Goal: Task Accomplishment & Management: Manage account settings

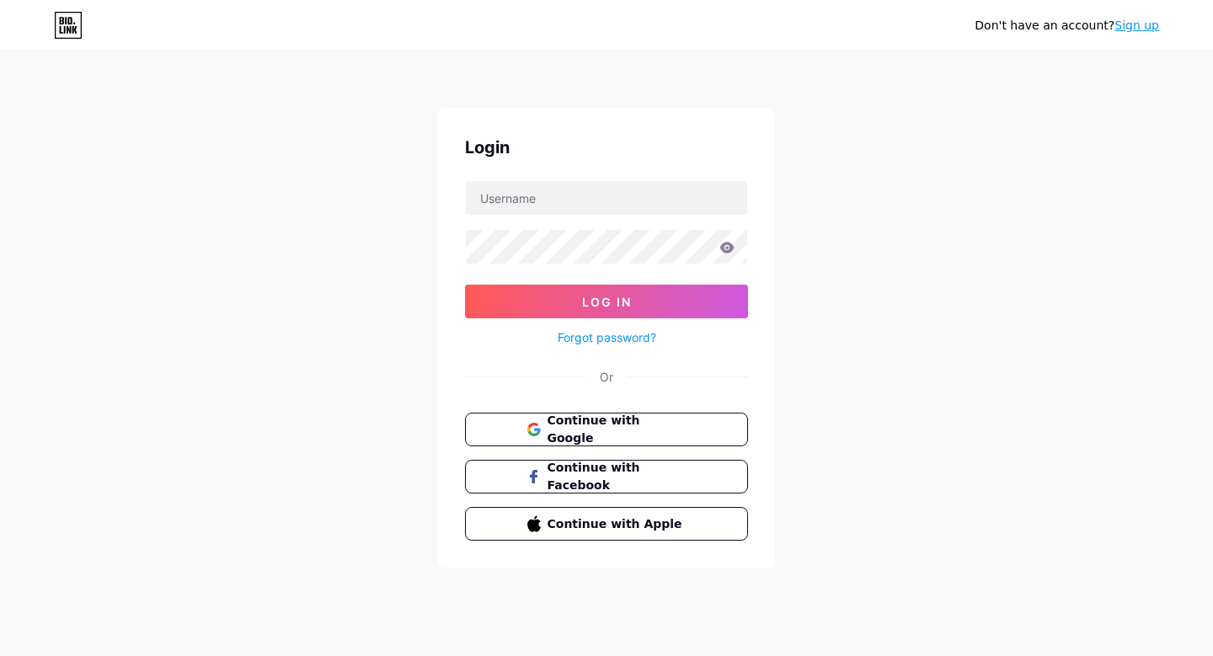
click at [591, 217] on form "Log In Forgot password?" at bounding box center [606, 264] width 283 height 168
click at [575, 192] on input "text" at bounding box center [606, 198] width 281 height 34
type input "[EMAIL_ADDRESS][DOMAIN_NAME]"
click at [465, 285] on button "Log In" at bounding box center [606, 302] width 283 height 34
click at [728, 247] on icon at bounding box center [727, 247] width 14 height 11
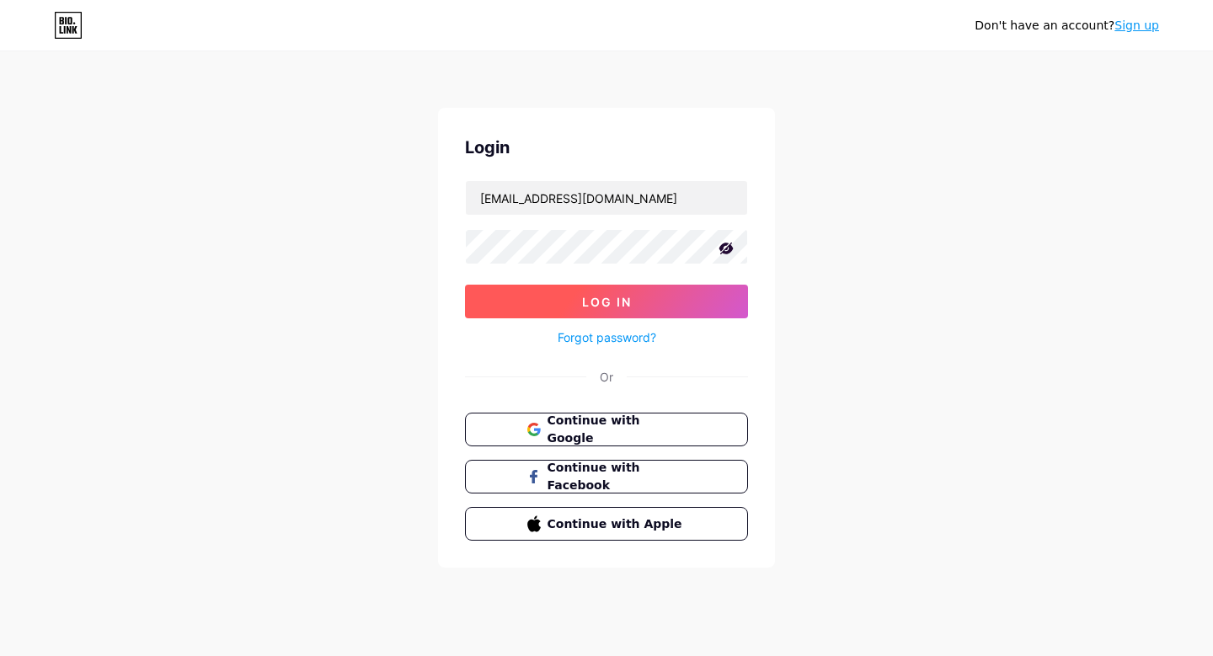
click at [543, 312] on button "Log In" at bounding box center [606, 302] width 283 height 34
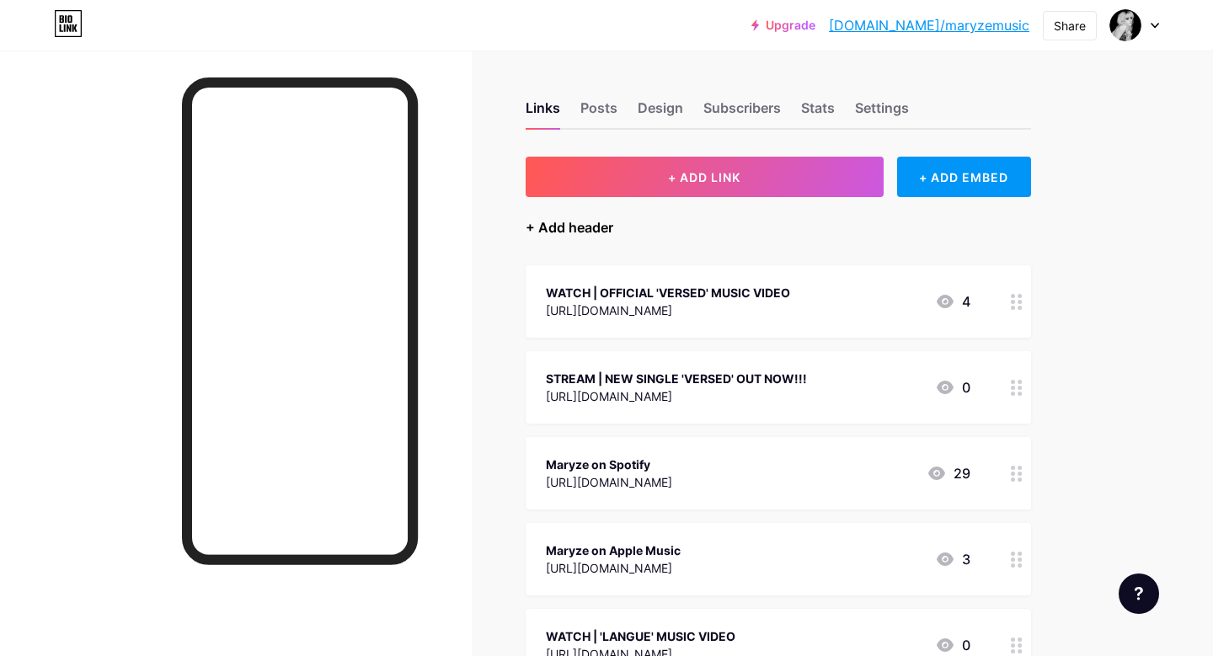
click at [596, 225] on div "+ Add header" at bounding box center [570, 227] width 88 height 20
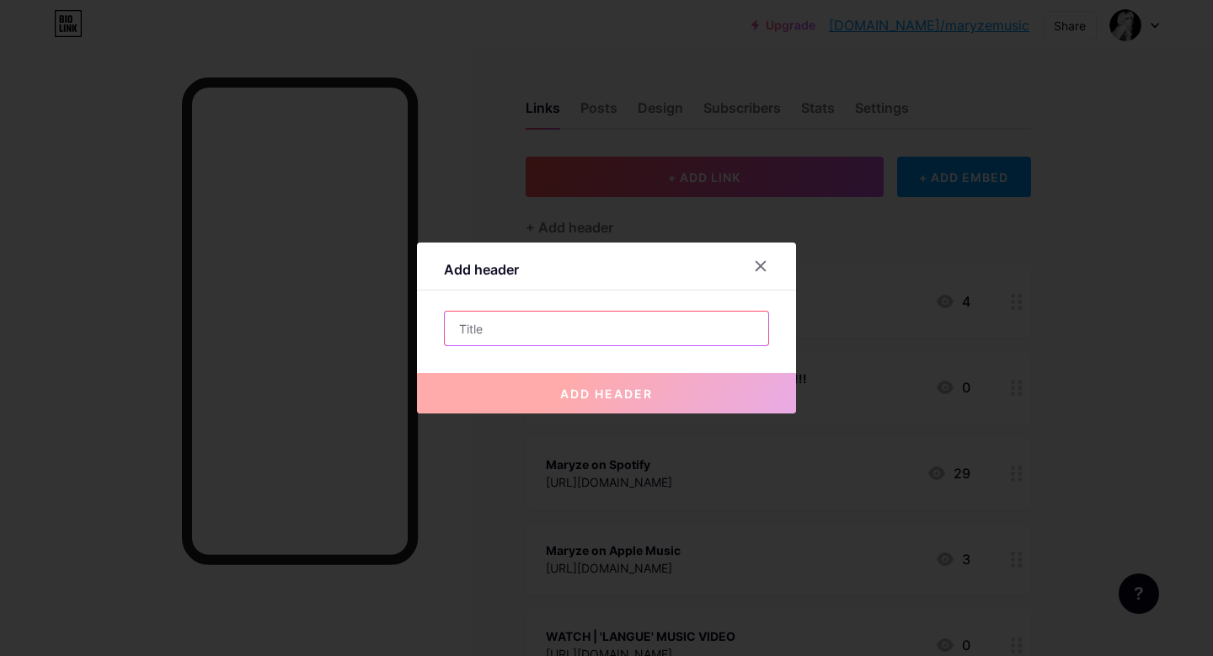
click at [543, 344] on input "text" at bounding box center [607, 329] width 324 height 34
click at [621, 331] on input "text" at bounding box center [607, 329] width 324 height 34
paste input "OVER:TIME X SHADOWPLAY"
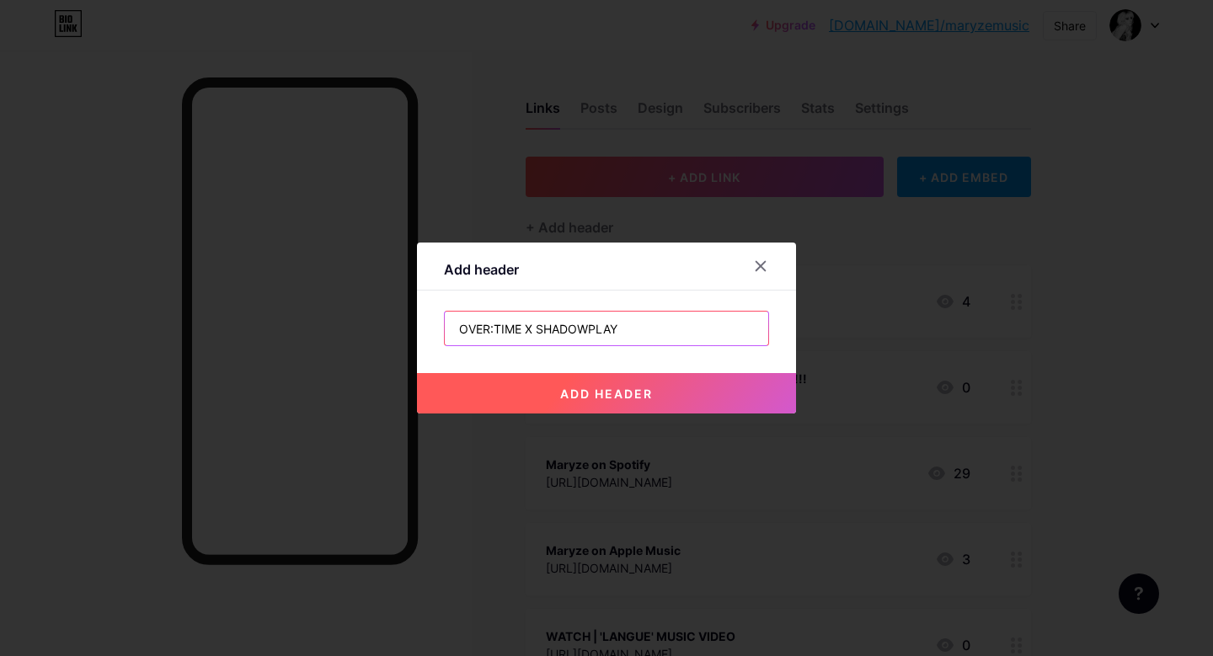
click at [460, 329] on input "OVER:TIME X SHADOWPLAY" at bounding box center [607, 329] width 324 height 34
type input "LIVE SHOW TICKETS | MARYZE [DATE] @ OVER:TIME X SHADOWPLAY"
click at [564, 397] on span "add header" at bounding box center [606, 394] width 93 height 14
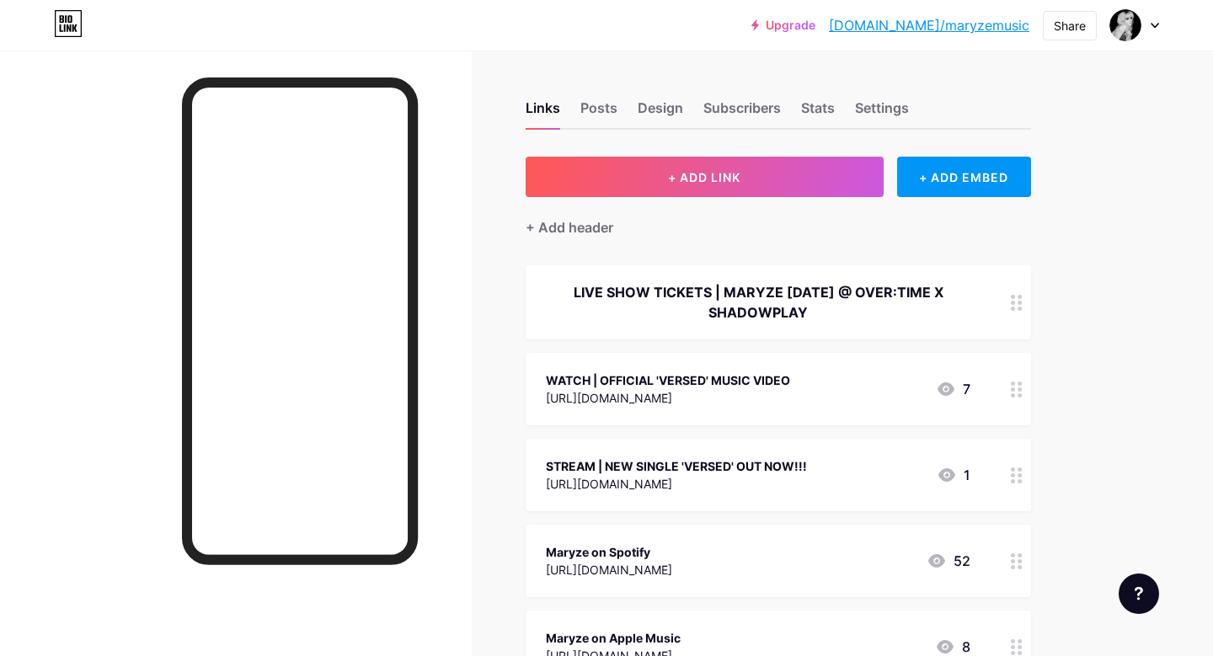
click at [726, 296] on div "LIVE SHOW TICKETS | MARYZE [DATE] @ OVER:TIME X SHADOWPLAY" at bounding box center [758, 302] width 425 height 40
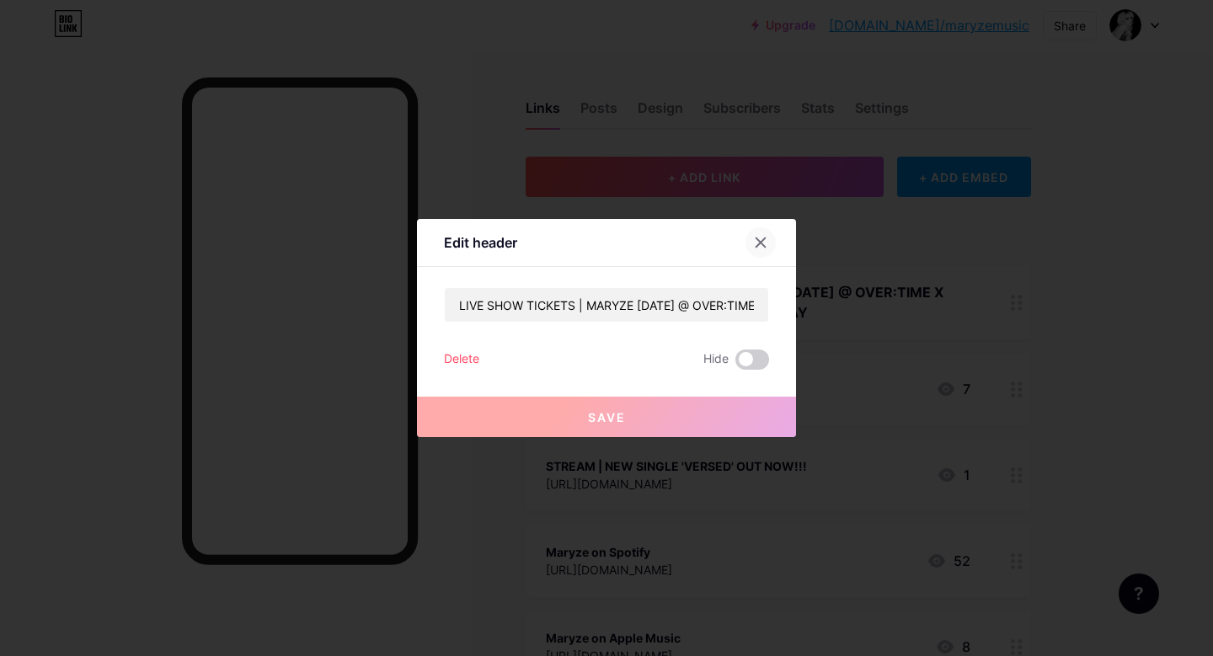
click at [762, 242] on icon at bounding box center [760, 242] width 13 height 13
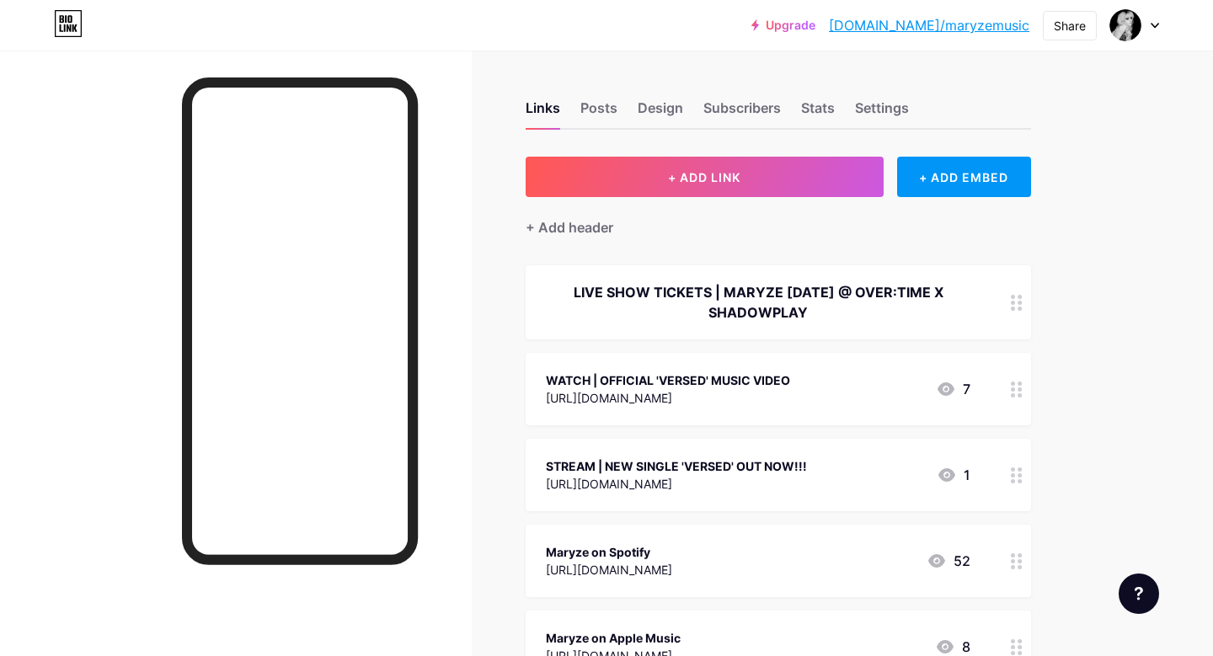
click at [779, 297] on div "LIVE SHOW TICKETS | MARYZE [DATE] @ OVER:TIME X SHADOWPLAY" at bounding box center [758, 302] width 425 height 40
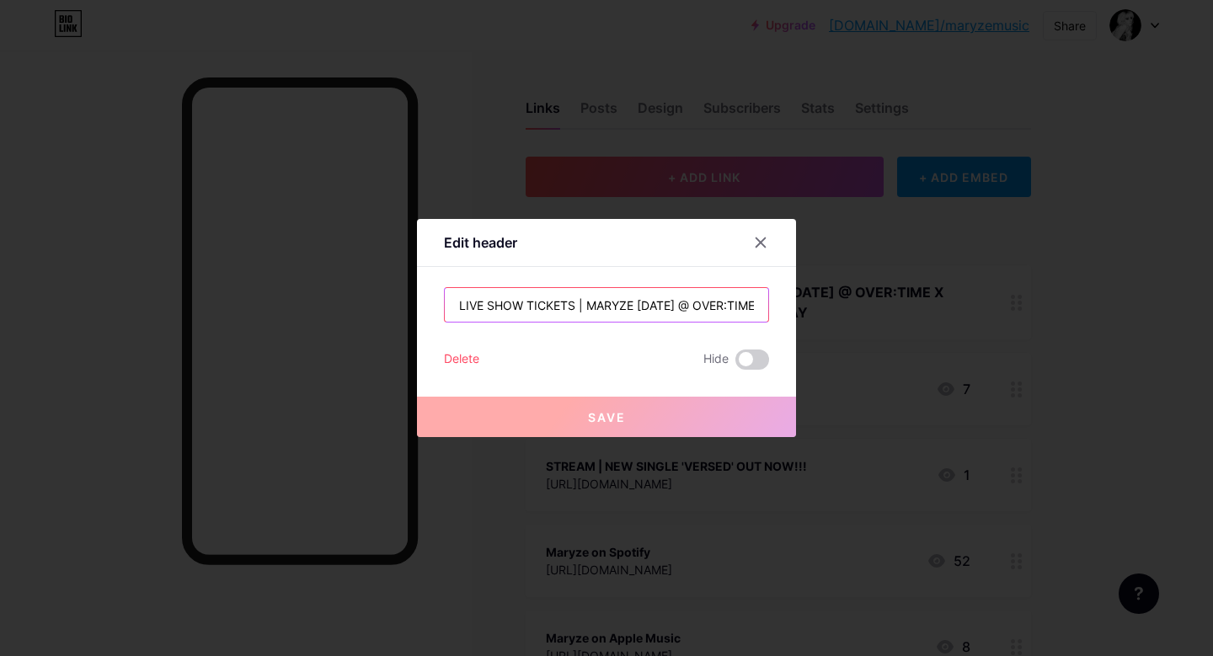
click at [655, 302] on input "LIVE SHOW TICKETS | MARYZE [DATE] @ OVER:TIME X SHADOWPLAY" at bounding box center [607, 305] width 324 height 34
click at [457, 356] on div "Delete" at bounding box center [461, 360] width 35 height 20
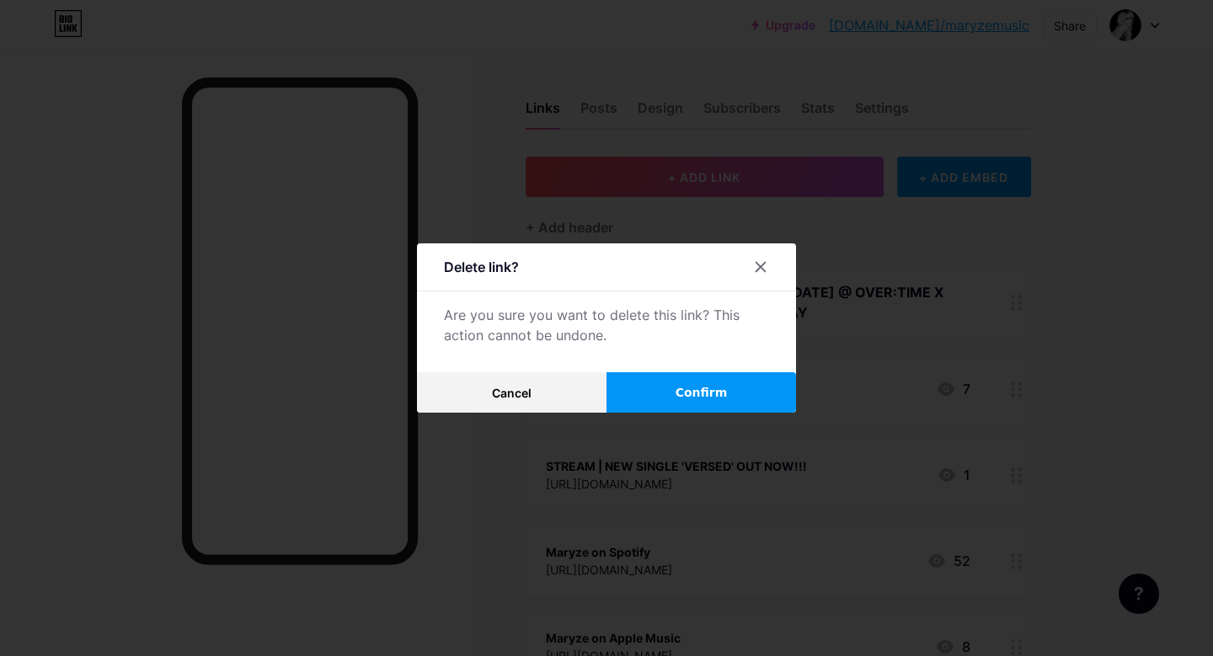
click at [655, 398] on button "Confirm" at bounding box center [702, 392] width 190 height 40
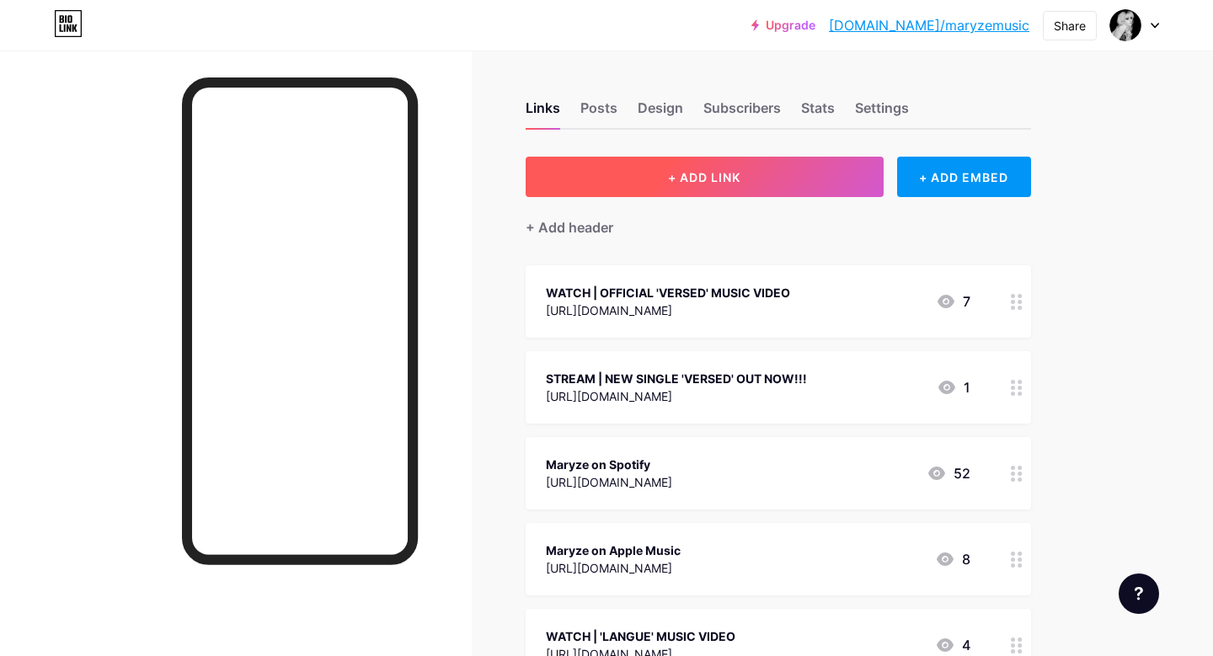
click at [695, 161] on button "+ ADD LINK" at bounding box center [705, 177] width 358 height 40
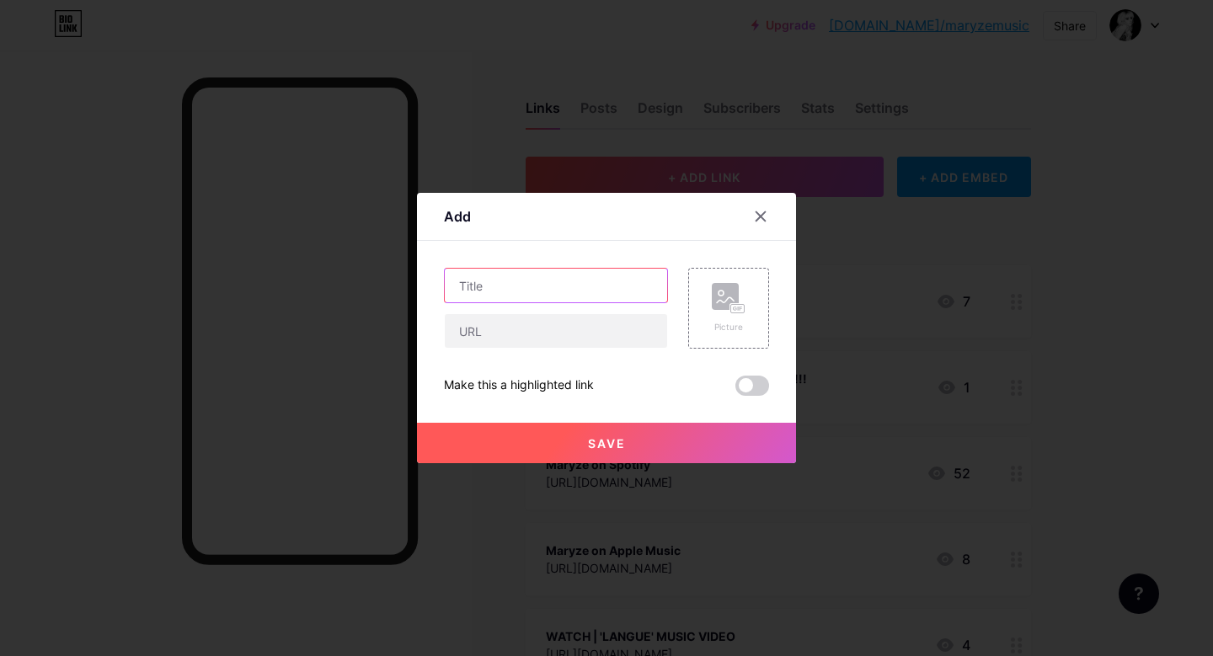
click at [546, 290] on input "text" at bounding box center [556, 286] width 222 height 34
paste input "LIVE SHOW TICKETS | MARYZE [DATE] @ OVER:TIME X SHADOWPLAY"
type input "LIVE SHOW TICKETS | MARYZE [DATE] @ OVER:TIME X SHADOWPLAY"
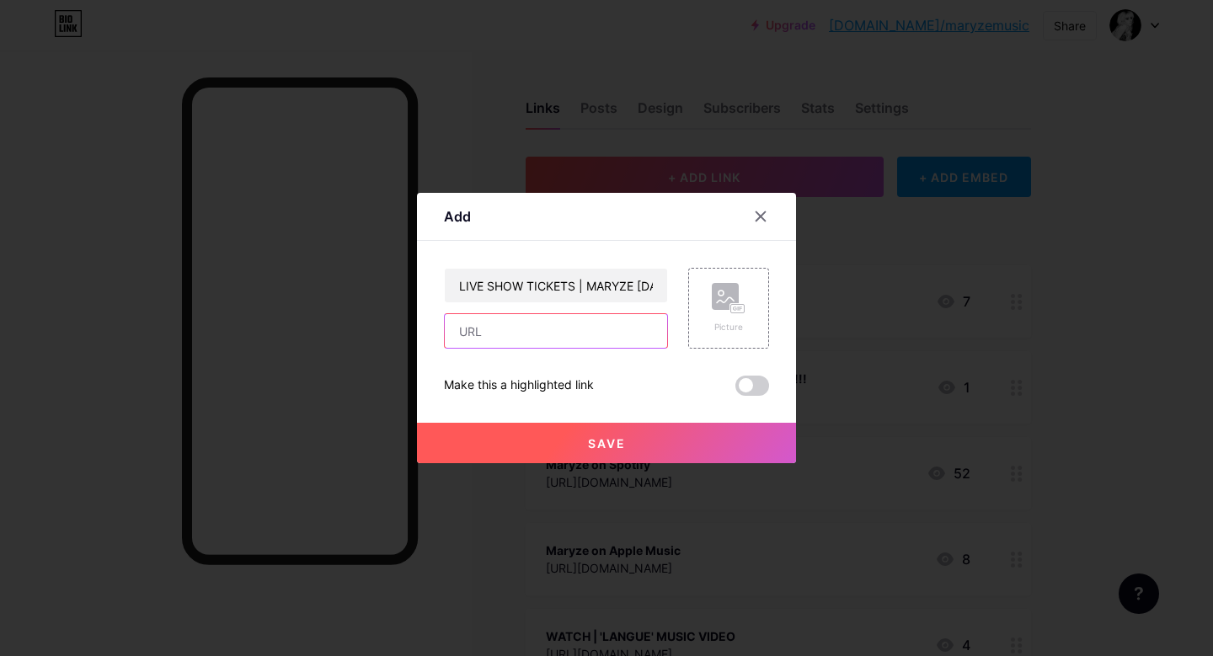
click at [544, 329] on input "text" at bounding box center [556, 331] width 222 height 34
paste input "[URL][DOMAIN_NAME]"
type input "[URL][DOMAIN_NAME]"
click at [559, 446] on button "Save" at bounding box center [606, 443] width 379 height 40
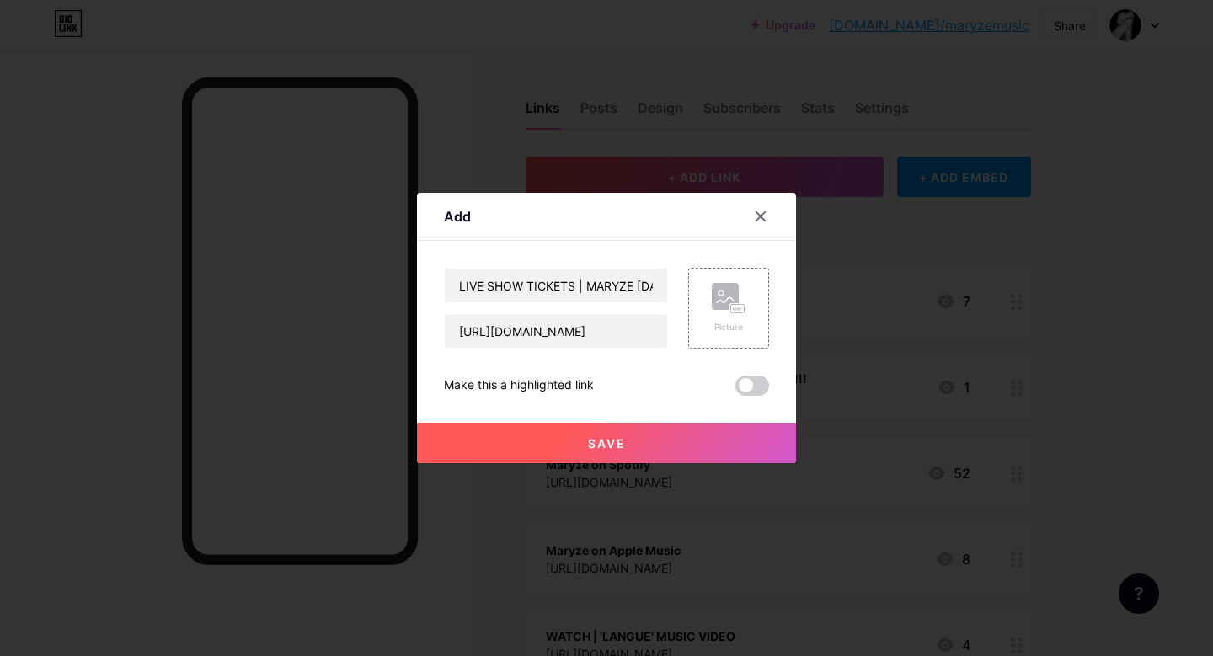
scroll to position [0, 0]
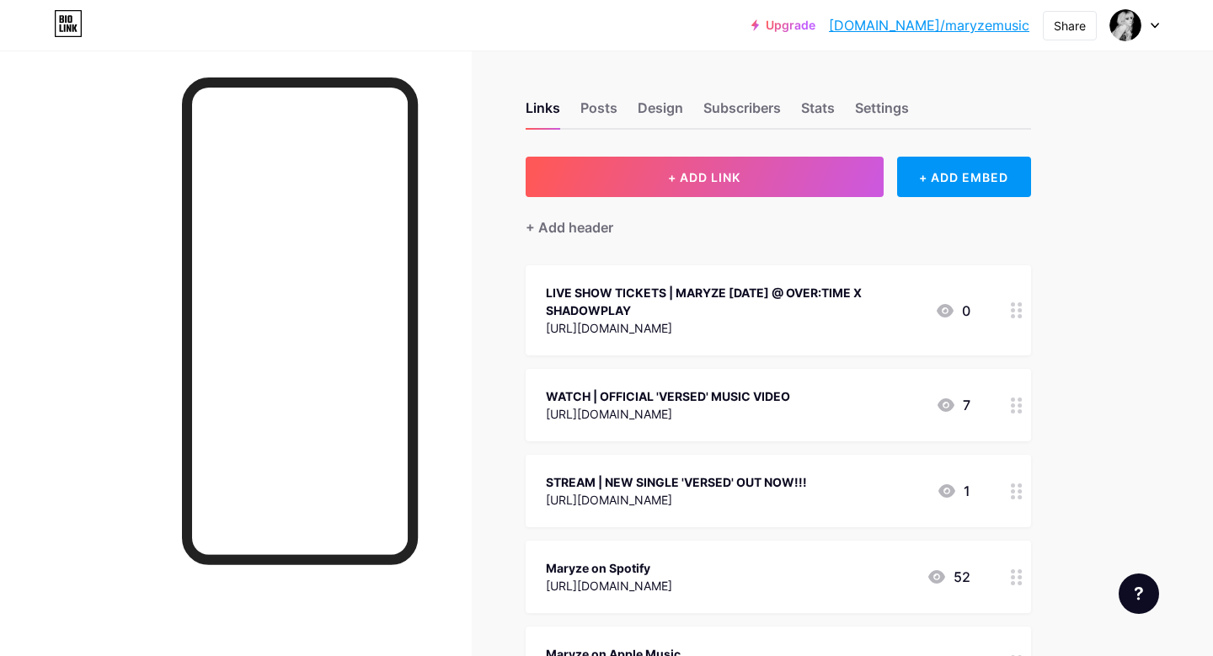
click at [843, 292] on div "LIVE SHOW TICKETS | MARYZE [DATE] @ OVER:TIME X SHADOWPLAY" at bounding box center [734, 301] width 376 height 35
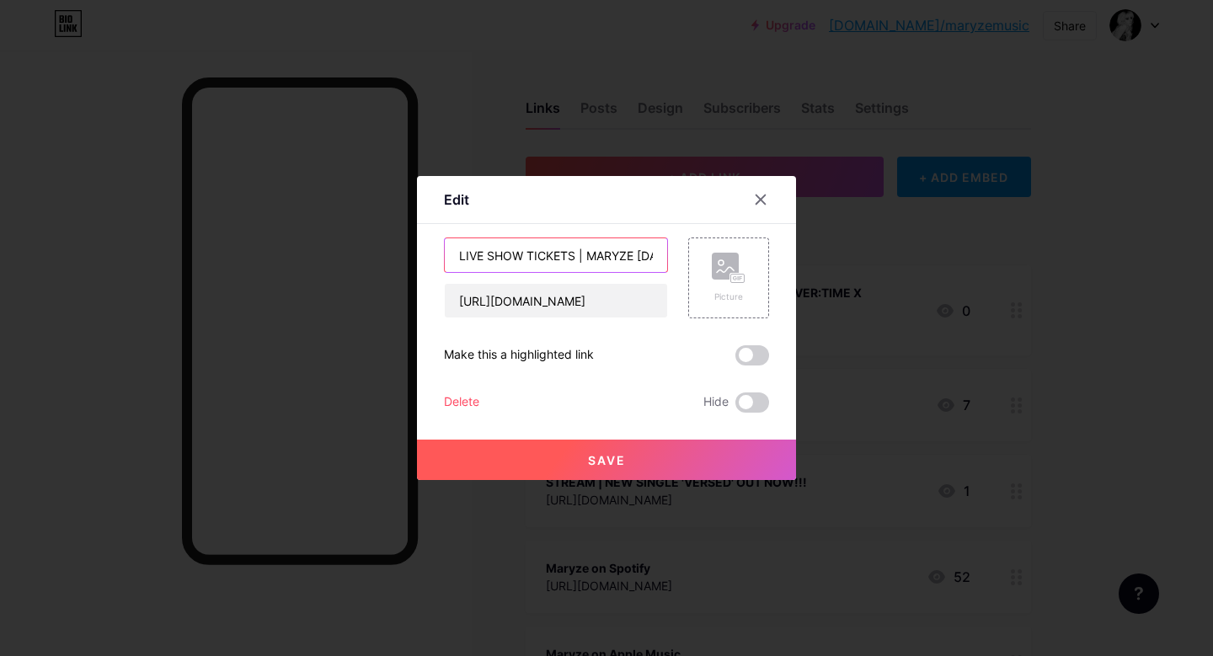
drag, startPoint x: 527, startPoint y: 254, endPoint x: 425, endPoint y: 255, distance: 101.9
click at [425, 255] on div "Edit Content YouTube Play YouTube video without leaving your page. ADD Vimeo Pl…" at bounding box center [606, 328] width 379 height 304
click at [570, 253] on input "TICKETS | MARYZE [DATE] @ OVER:TIME X SHADOWPLAY" at bounding box center [556, 255] width 222 height 34
type input "TICKETS | MARYZE LIVE [DATE] @ OVER:TIME X SHADOWPLAY"
click at [678, 452] on button "Save" at bounding box center [606, 460] width 379 height 40
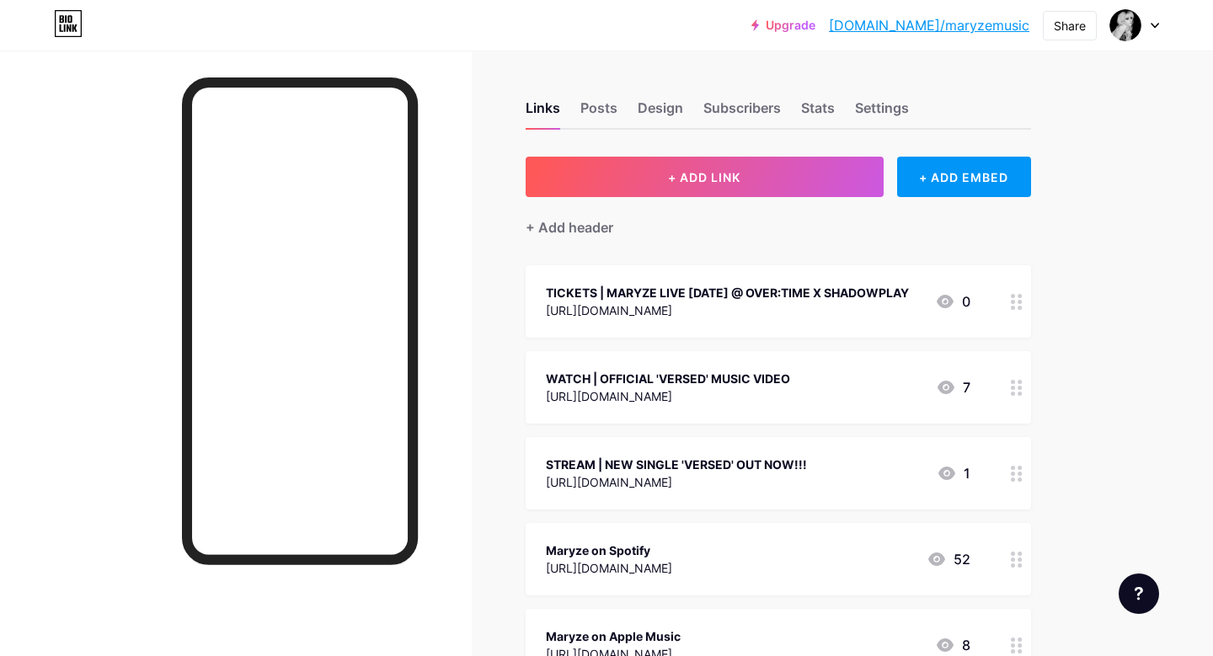
click at [663, 286] on div "TICKETS | MARYZE LIVE [DATE] @ OVER:TIME X SHADOWPLAY" at bounding box center [727, 293] width 363 height 18
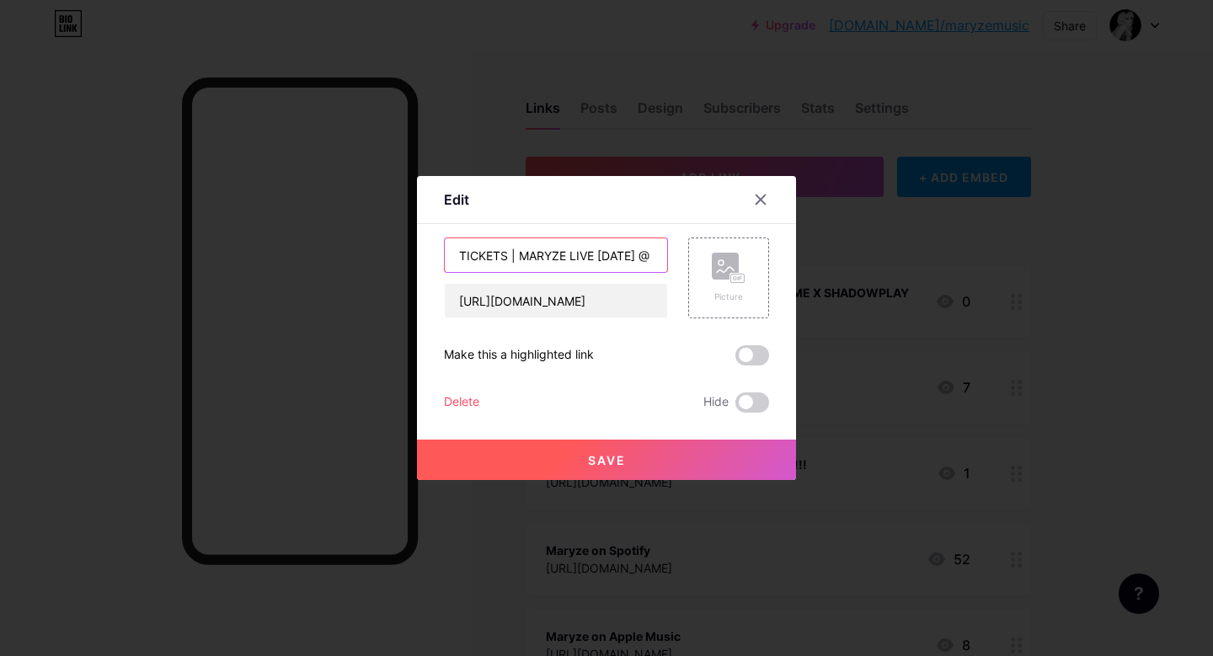
click at [618, 254] on input "TICKETS | MARYZE LIVE [DATE] @ OVER:TIME X SHADOWPLAY" at bounding box center [556, 255] width 222 height 34
type input "TICKETS | MARYZE LIVE [DATE] @ OVER:TIME X SHADOWPLAY LA"
click at [666, 465] on button "Save" at bounding box center [606, 460] width 379 height 40
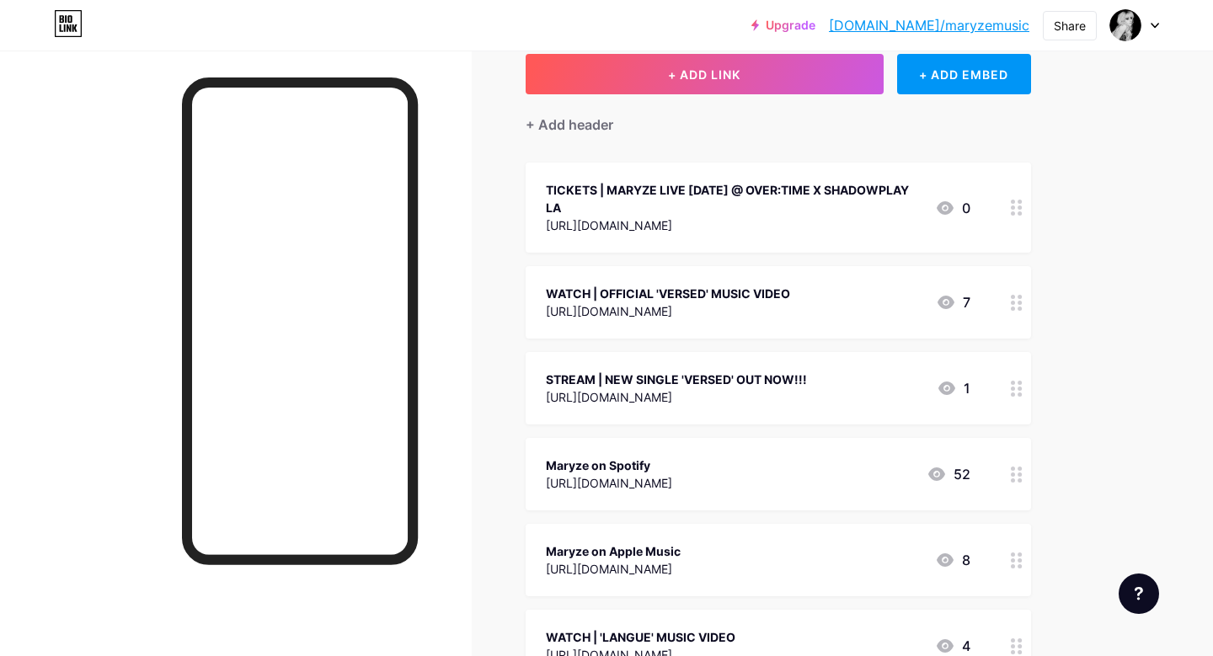
scroll to position [104, 0]
click at [1019, 386] on circle at bounding box center [1020, 388] width 4 height 4
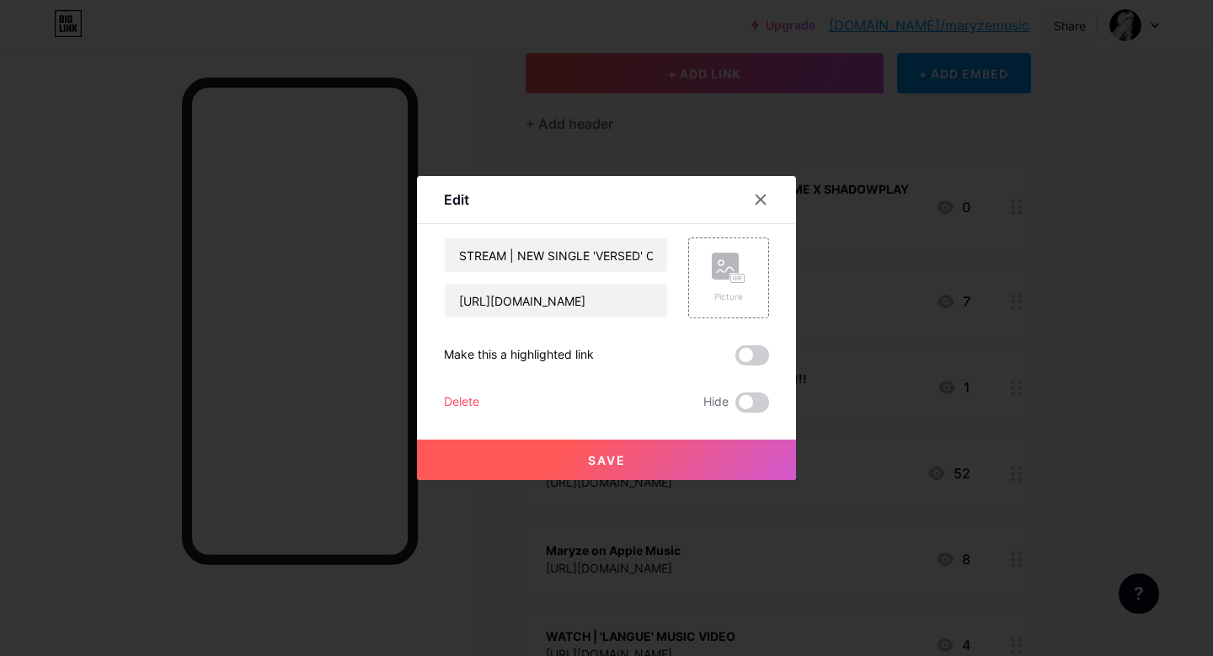
click at [457, 391] on div "STREAM | NEW SINGLE 'VERSED' OUT NOW!!! [URL][DOMAIN_NAME] Picture Make this a …" at bounding box center [606, 325] width 325 height 175
click at [469, 401] on div "Delete" at bounding box center [461, 403] width 35 height 20
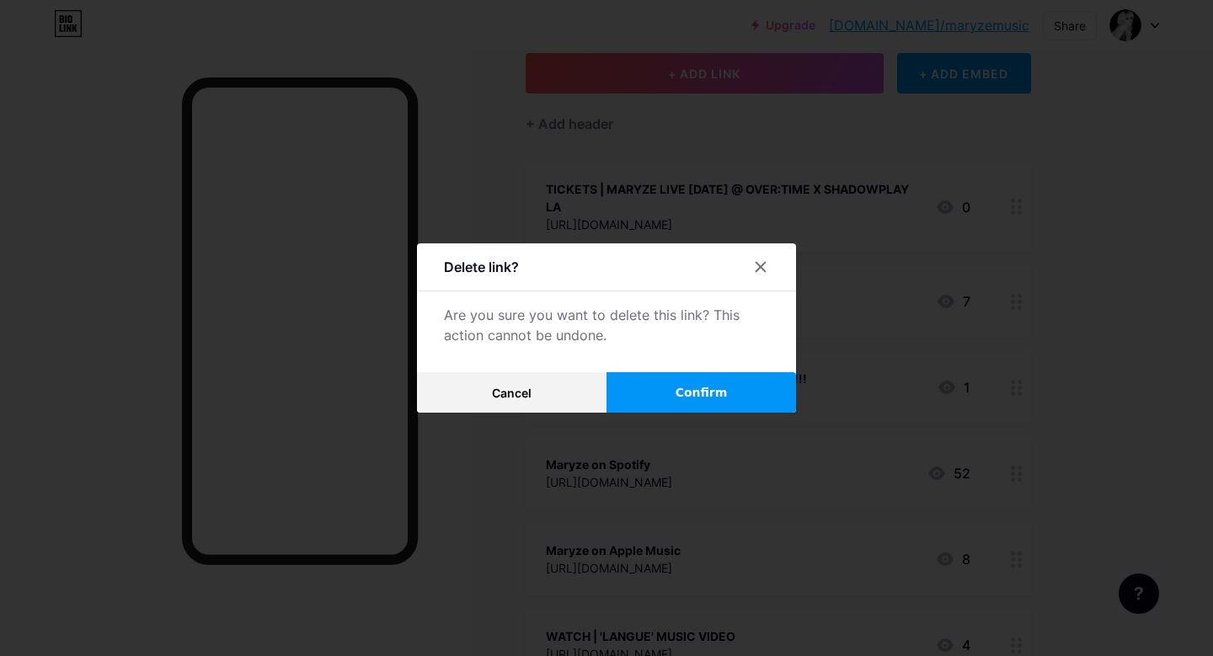
click at [677, 392] on button "Confirm" at bounding box center [702, 392] width 190 height 40
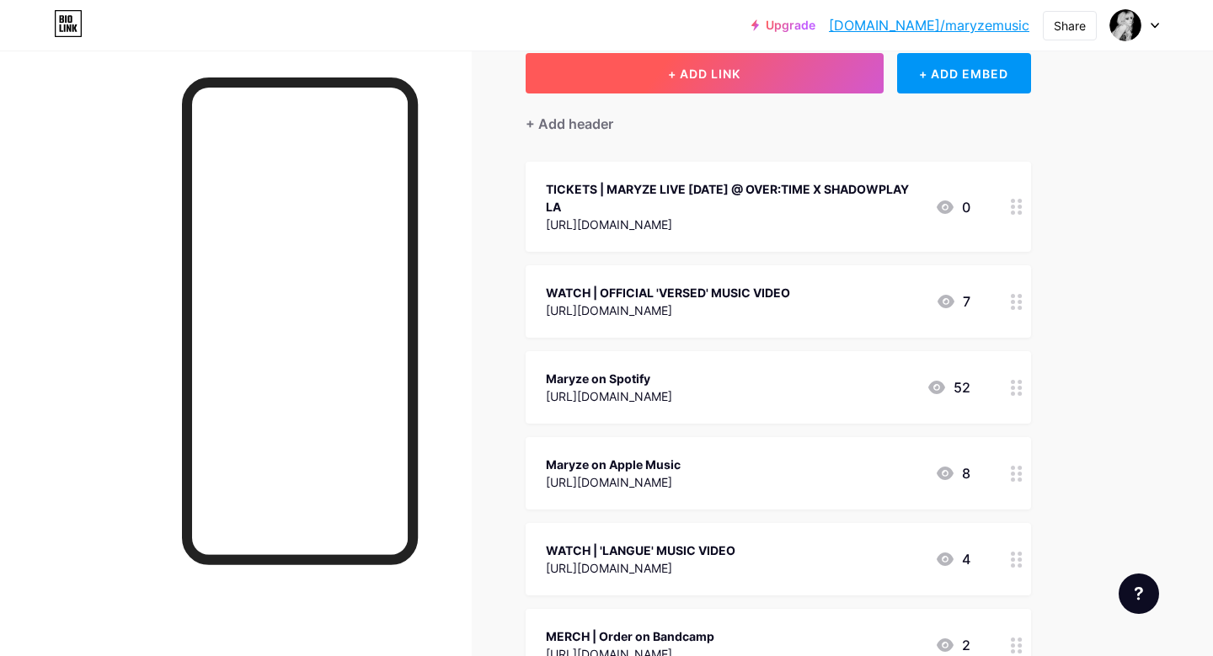
click at [730, 67] on span "+ ADD LINK" at bounding box center [704, 74] width 72 height 14
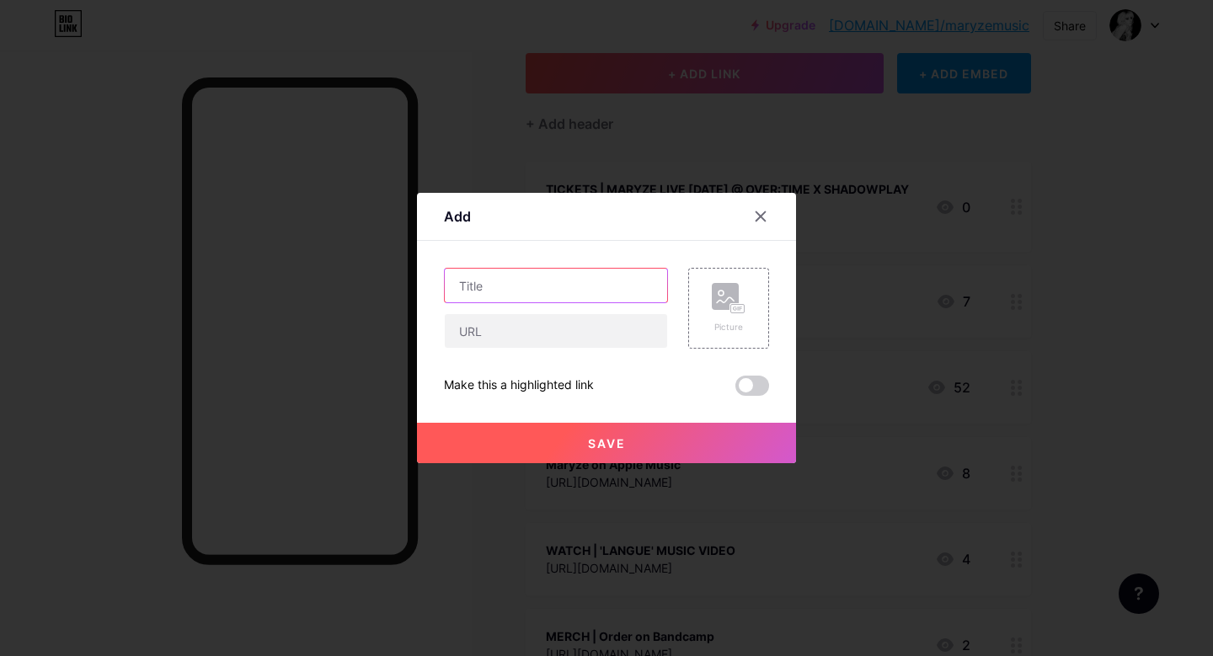
click at [553, 291] on input "text" at bounding box center [556, 286] width 222 height 34
drag, startPoint x: 578, startPoint y: 281, endPoint x: 393, endPoint y: 291, distance: 184.8
click at [393, 291] on div "Add Content YouTube Play YouTube video without leaving your page. ADD Vimeo Pla…" at bounding box center [606, 328] width 1213 height 656
type input "SUPPORT | Paypal"
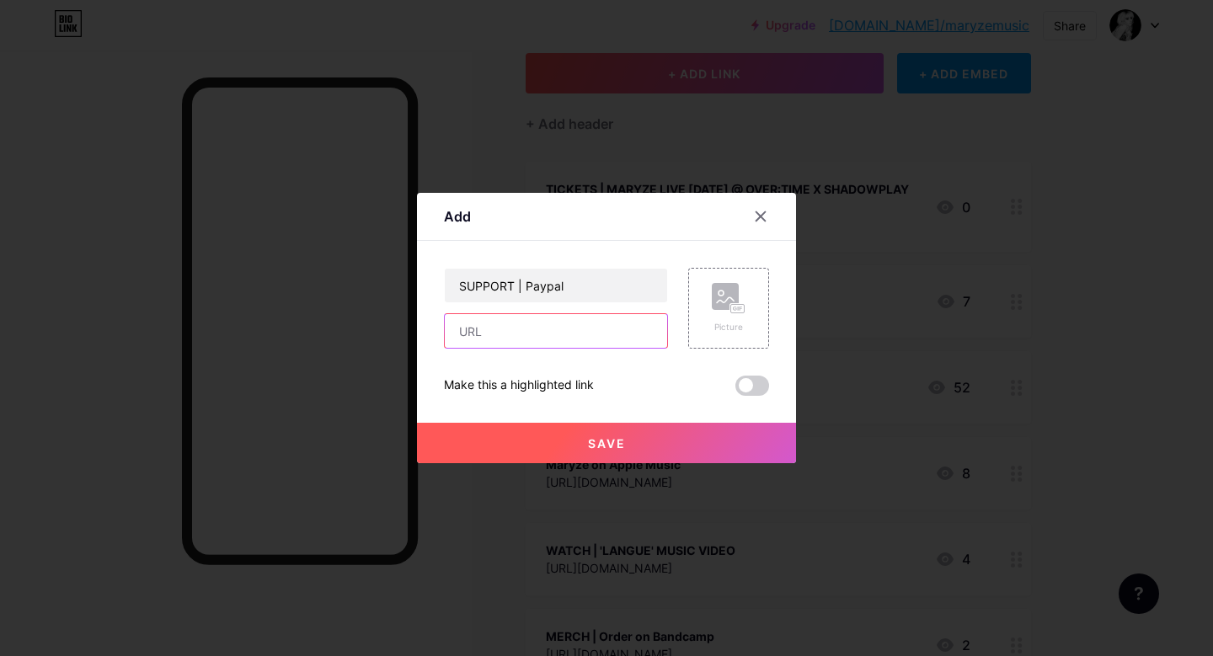
click at [511, 343] on input "text" at bounding box center [556, 331] width 222 height 34
paste input "[URL][DOMAIN_NAME]"
type input "[URL][DOMAIN_NAME]"
click at [611, 445] on span "Save" at bounding box center [607, 443] width 38 height 14
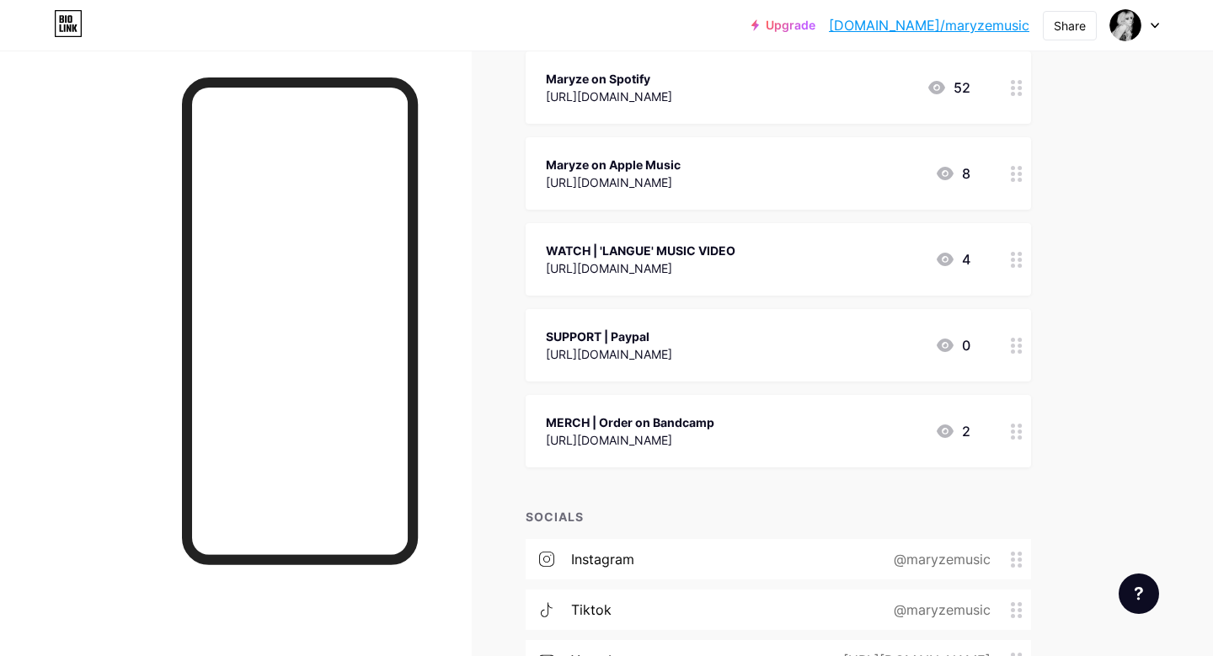
scroll to position [422, 0]
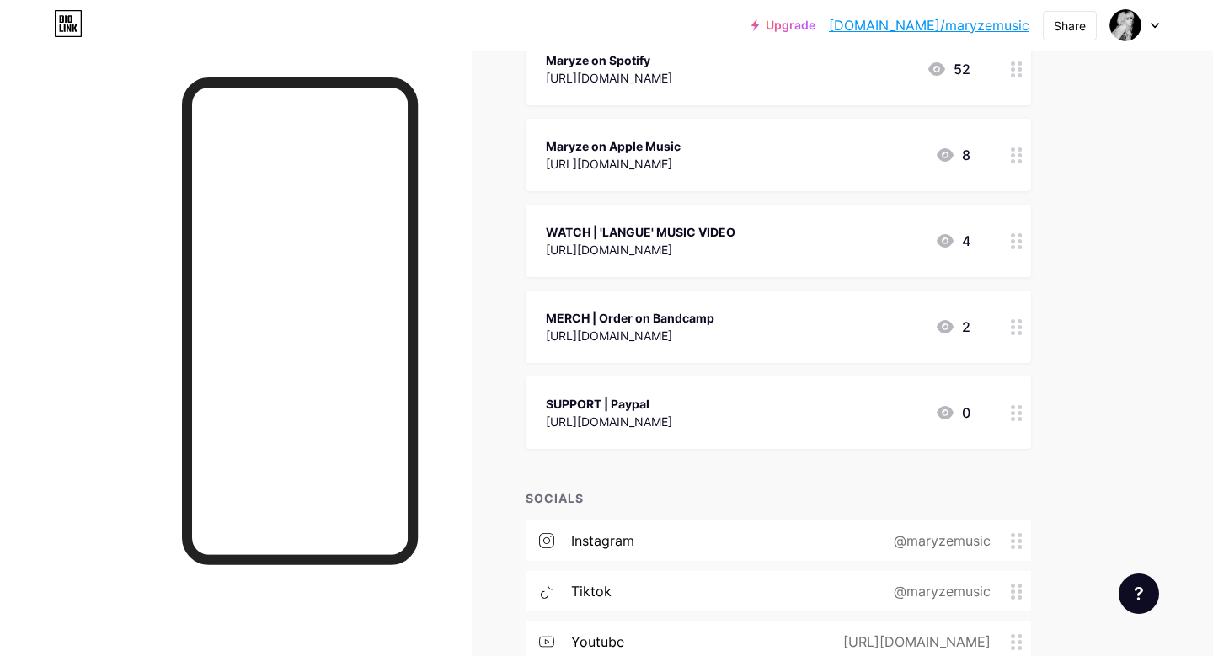
click at [877, 421] on div "SUPPORT | Paypal [URL][DOMAIN_NAME] 0" at bounding box center [758, 412] width 425 height 39
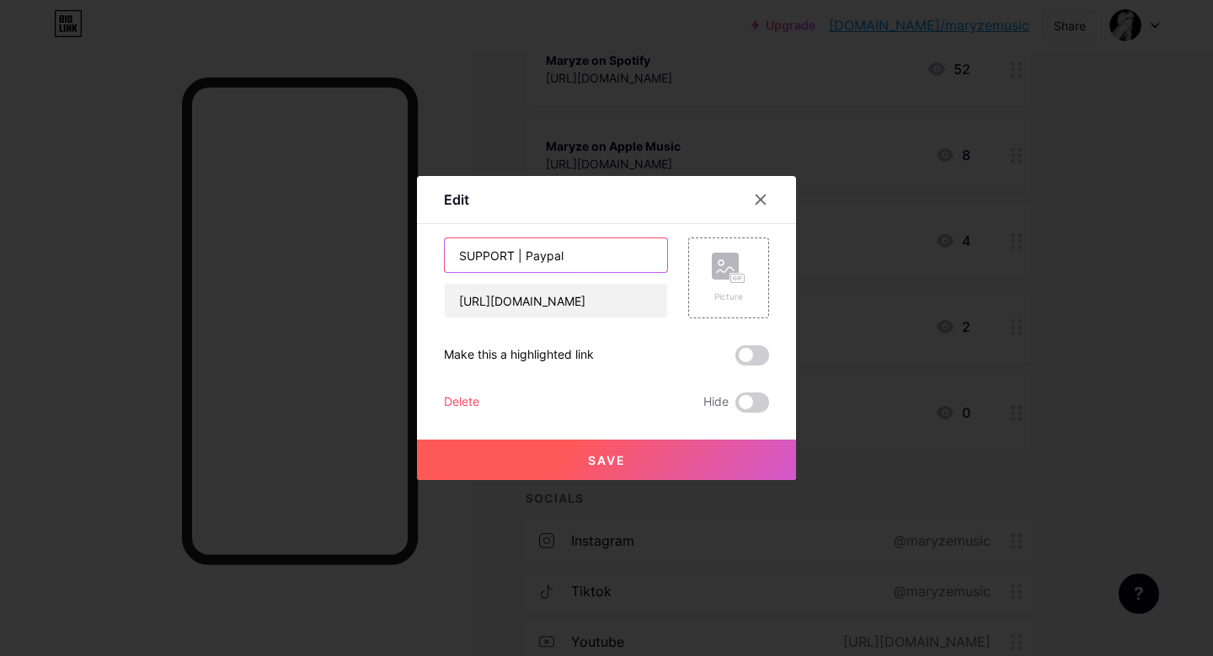
click at [583, 246] on input "SUPPORT | Paypal" at bounding box center [556, 255] width 222 height 34
click at [575, 257] on input "SUPPORT | Paypal" at bounding box center [556, 255] width 222 height 34
type input "SUPPORT | Paypal <3"
click at [594, 447] on button "Save" at bounding box center [606, 460] width 379 height 40
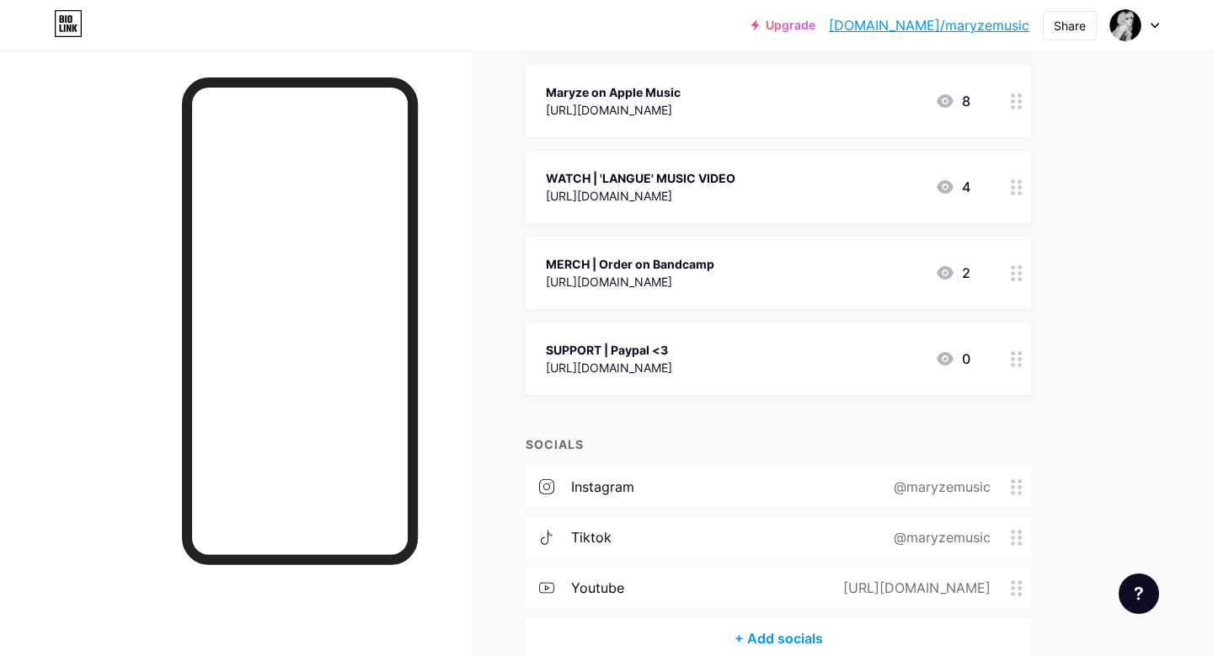
scroll to position [424, 0]
